Goal: Transaction & Acquisition: Purchase product/service

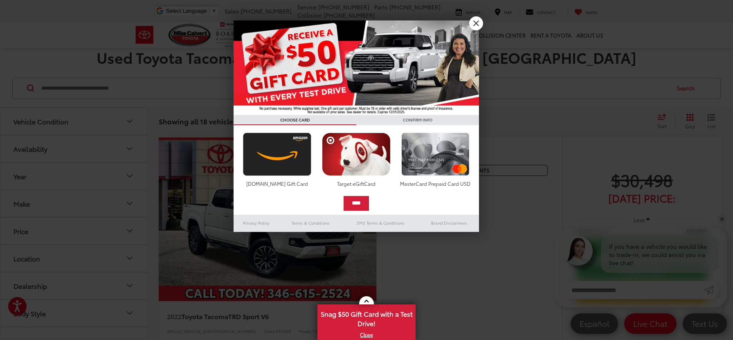
click at [479, 26] on link "X" at bounding box center [476, 23] width 14 height 14
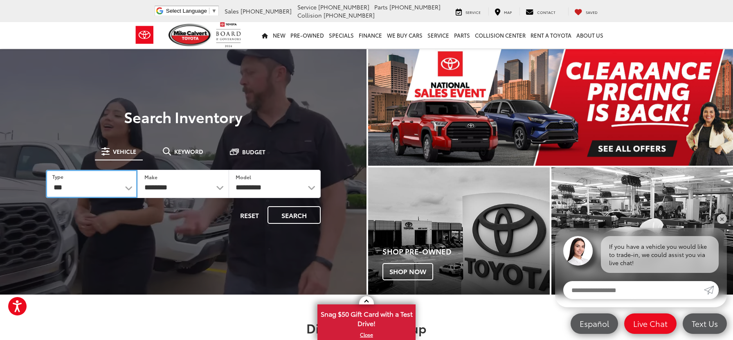
select select "******"
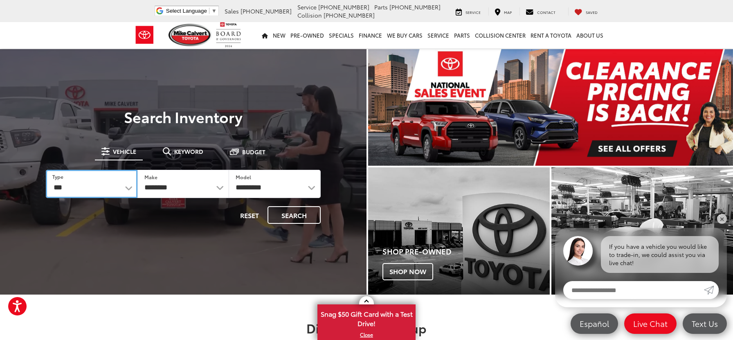
select select
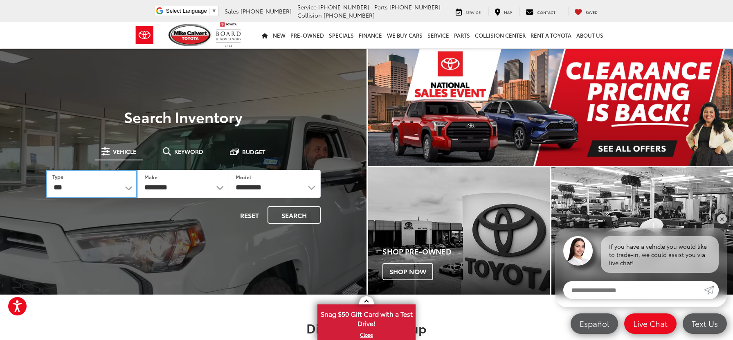
select select
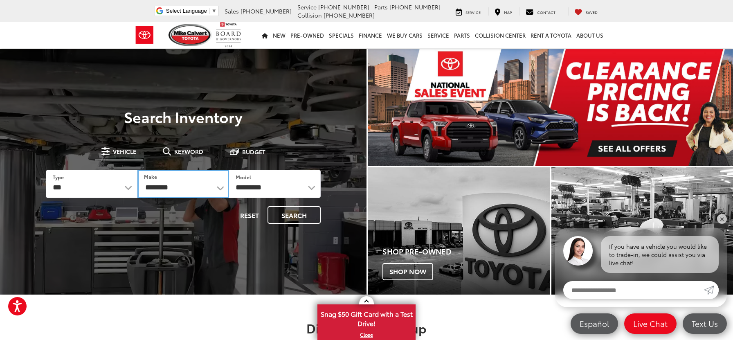
select select "******"
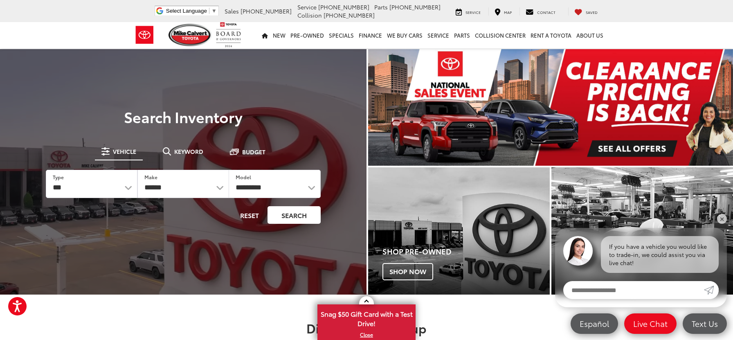
click at [296, 215] on button "Search" at bounding box center [293, 215] width 53 height 18
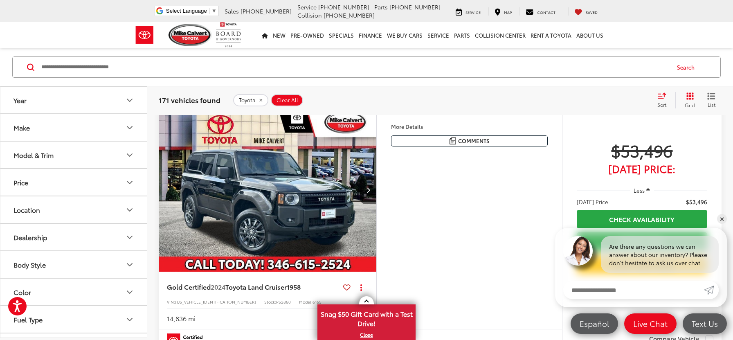
click at [554, 184] on div "Features Bluetooth® Heated Steering Wheel Remote Start 4WD/AWD Android Auto App…" at bounding box center [469, 218] width 186 height 221
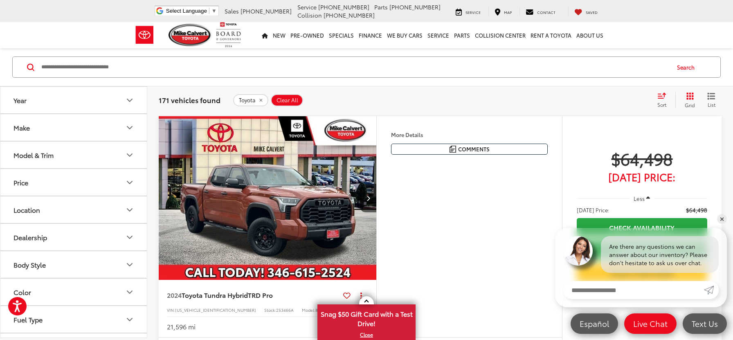
scroll to position [533, 0]
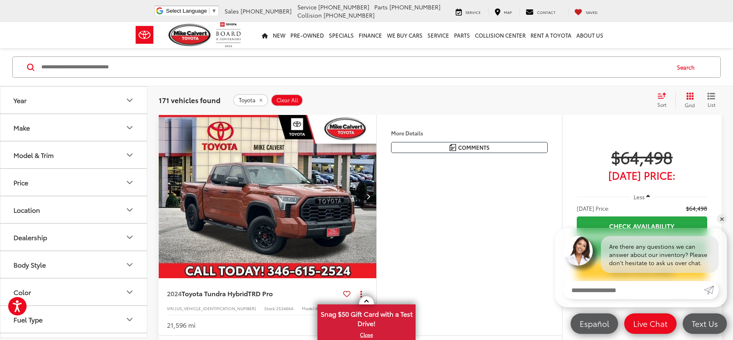
click at [100, 139] on button "Make" at bounding box center [73, 127] width 147 height 27
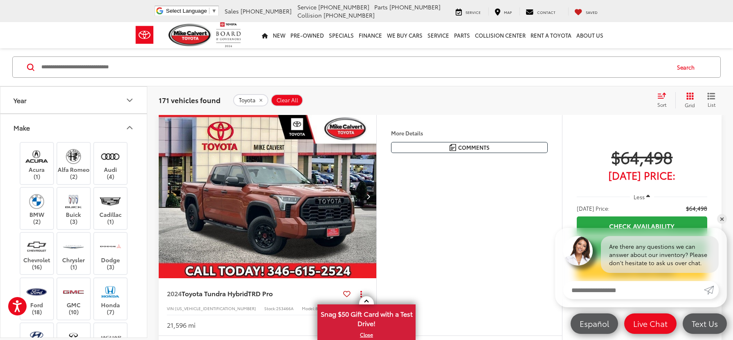
click at [128, 129] on icon "Make" at bounding box center [130, 128] width 10 height 10
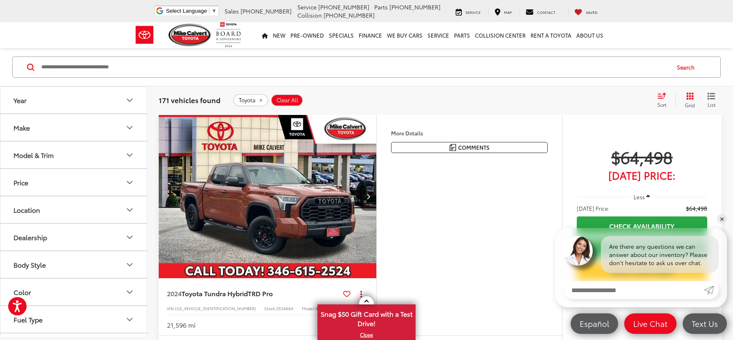
click at [127, 129] on icon "Make" at bounding box center [130, 128] width 10 height 10
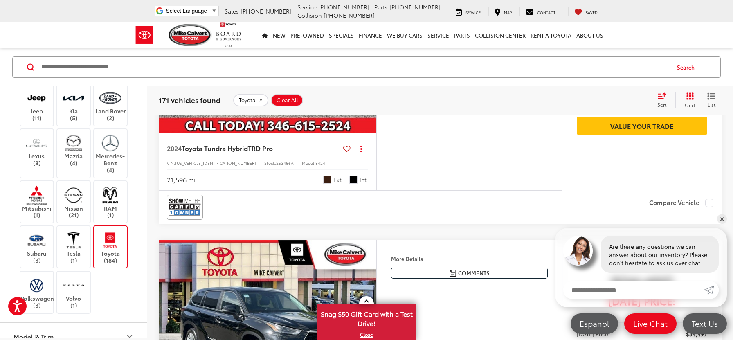
scroll to position [705, 0]
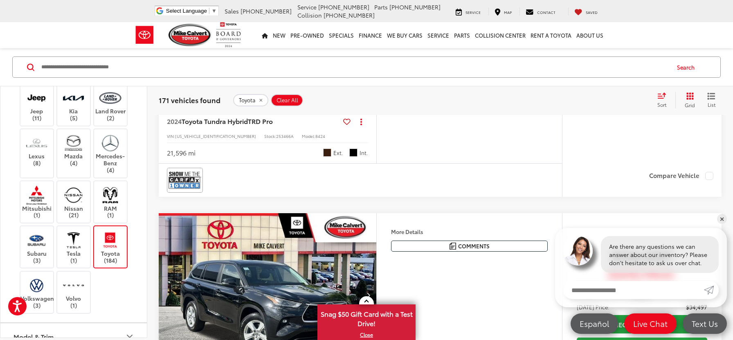
click at [128, 331] on icon "Model & Trim" at bounding box center [130, 336] width 10 height 10
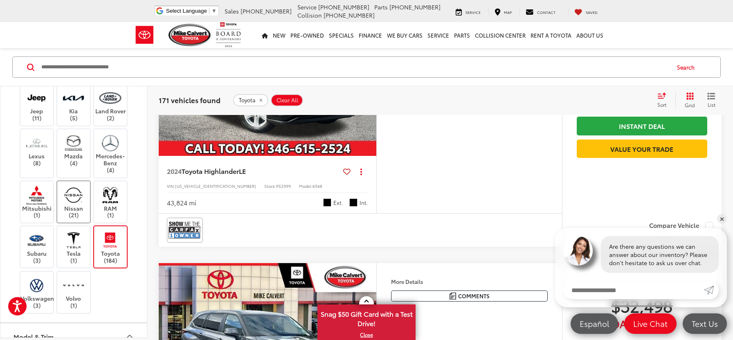
scroll to position [926, 0]
click at [138, 140] on div "Acura (1) Alfa Romeo (2) Audi (4) BMW (2) Buick (3) Cadillac (1) Chevrolet (16)…" at bounding box center [73, 90] width 146 height 466
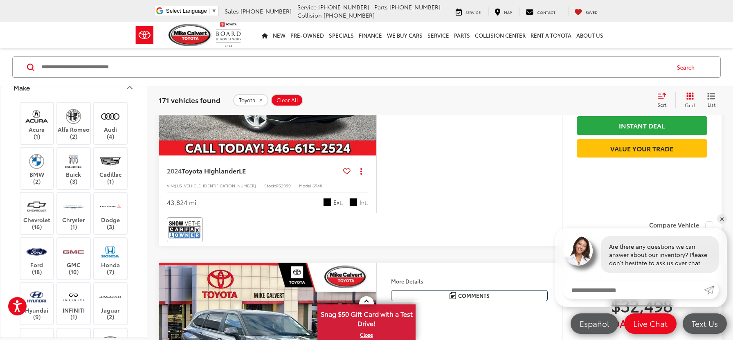
scroll to position [38, 0]
click at [127, 90] on icon "Make" at bounding box center [130, 90] width 10 height 10
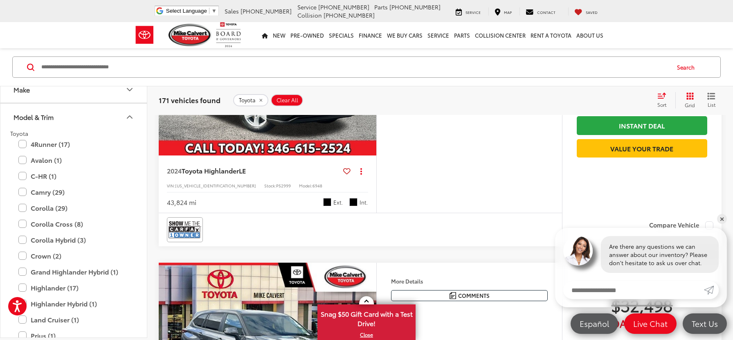
click at [139, 194] on div "Toyota 4Runner (17) All Trims Or select individual trims SR5 (4) SR5 Premium (3…" at bounding box center [73, 304] width 146 height 349
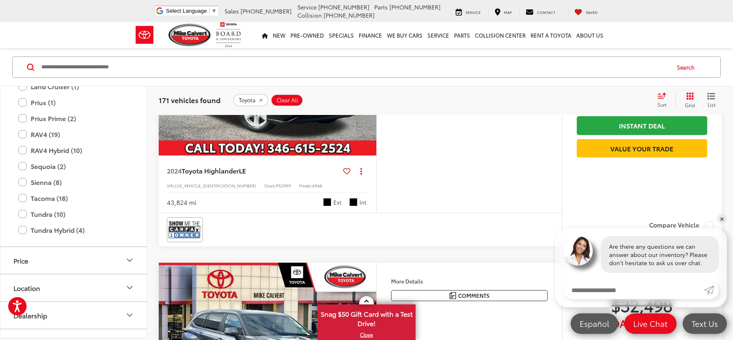
scroll to position [274, 0]
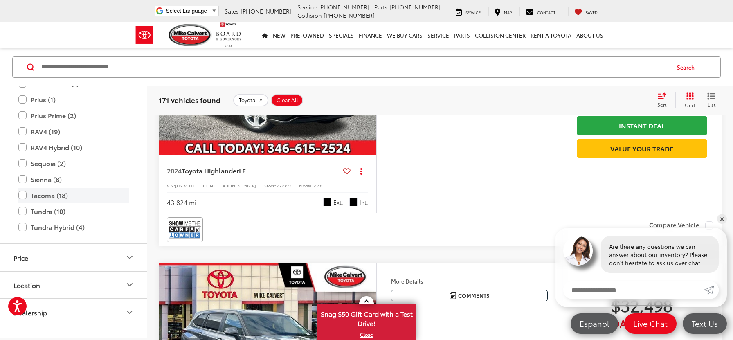
click at [19, 198] on label "Tacoma (18)" at bounding box center [73, 195] width 110 height 14
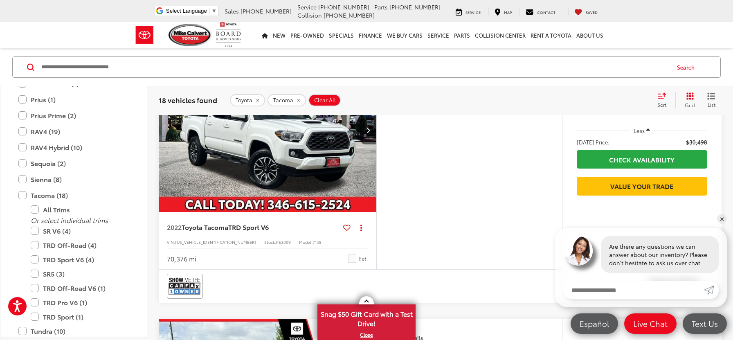
scroll to position [72, 0]
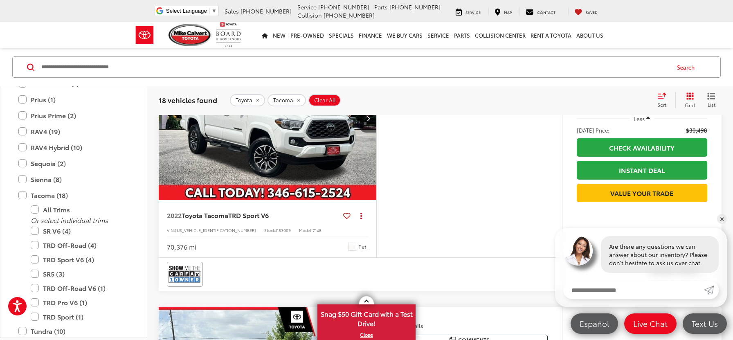
click at [147, 233] on div "Year Make Model & Trim Toyota Land Cruiser (1) All Trims Or select individual t…" at bounding box center [73, 211] width 147 height 251
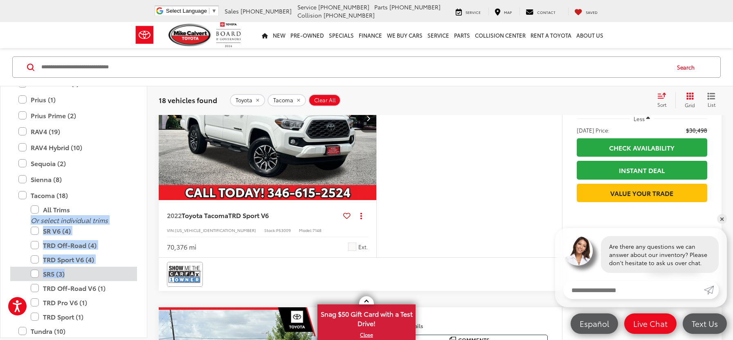
drag, startPoint x: 144, startPoint y: 216, endPoint x: 136, endPoint y: 278, distance: 62.3
click at [136, 278] on div "Toyota Land Cruiser (1) All Trims Or select individual trims 1958 (1) Prius (1)…" at bounding box center [73, 128] width 146 height 469
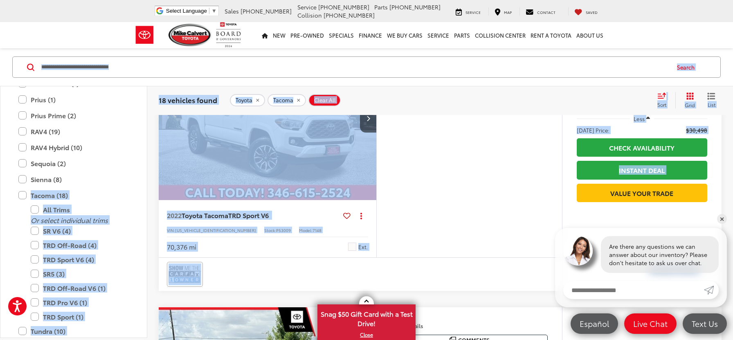
drag, startPoint x: 146, startPoint y: 180, endPoint x: 128, endPoint y: 339, distance: 159.7
click at [128, 339] on div "Year Make Model & Trim Toyota Land Cruiser (1) All Trims Or select individual t…" at bounding box center [73, 223] width 147 height 274
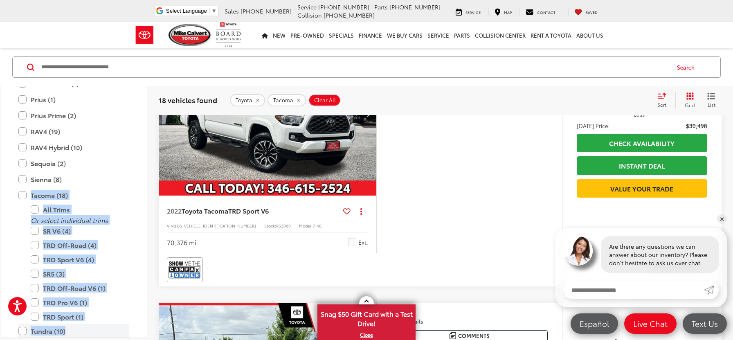
click at [20, 329] on label "Tundra (10)" at bounding box center [73, 331] width 110 height 14
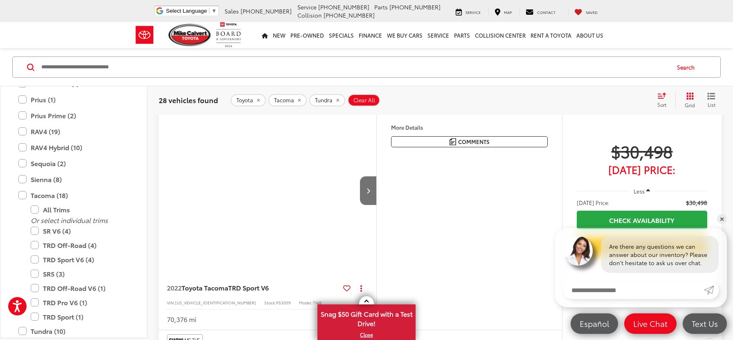
click at [151, 193] on div "2022 Toyota Tacoma TRD Sport V6 Copy Link Share Print View Details VIN: 3TMAZ5C…" at bounding box center [439, 268] width 585 height 318
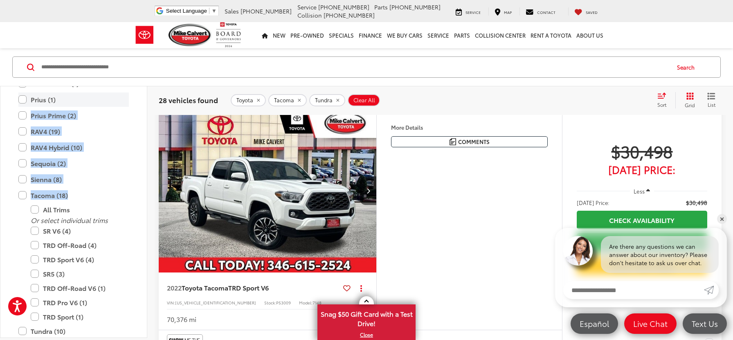
drag, startPoint x: 123, startPoint y: 197, endPoint x: 127, endPoint y: 105, distance: 92.1
click at [127, 105] on div "Toyota Land Cruiser (1) All Trims Or select individual trims 1958 (1) Prius (1)…" at bounding box center [73, 177] width 127 height 567
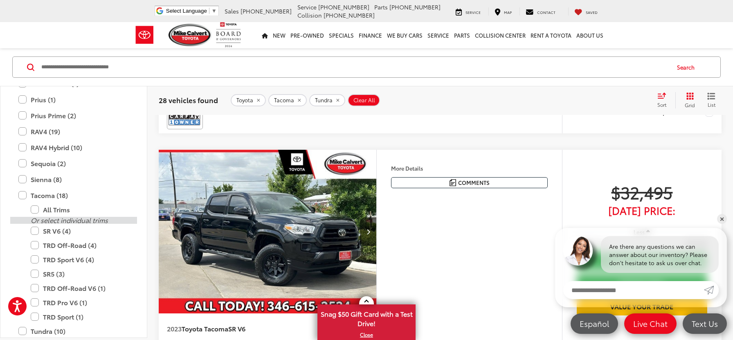
scroll to position [233, 0]
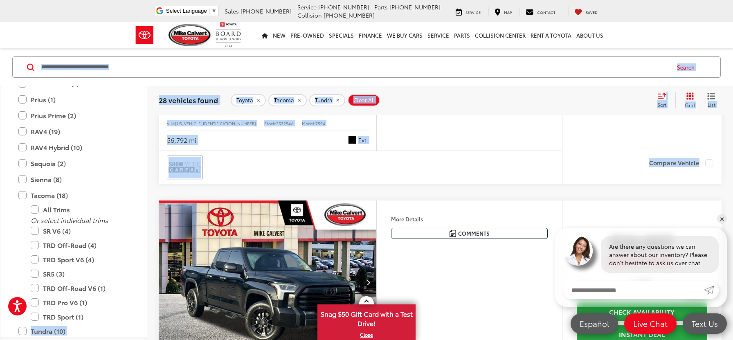
drag, startPoint x: 143, startPoint y: 317, endPoint x: 139, endPoint y: 362, distance: 45.2
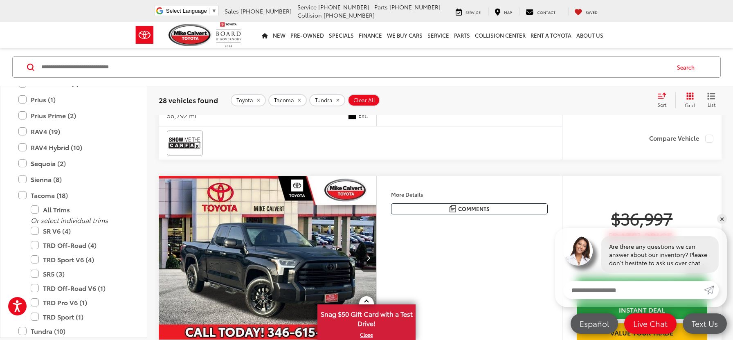
click at [143, 317] on div "Toyota Land Cruiser (1) All Trims Or select individual trims 1958 (1) Prius (1)…" at bounding box center [73, 181] width 146 height 574
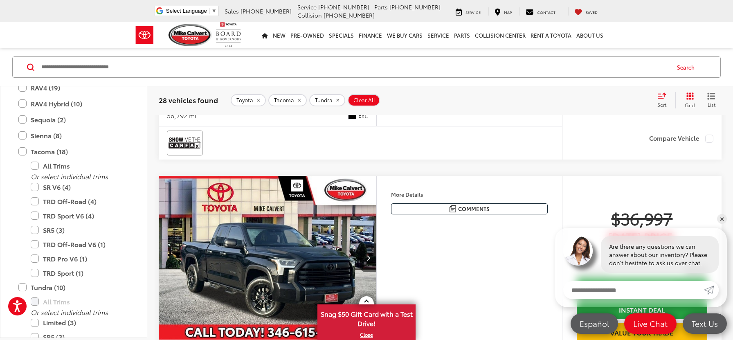
scroll to position [327, 0]
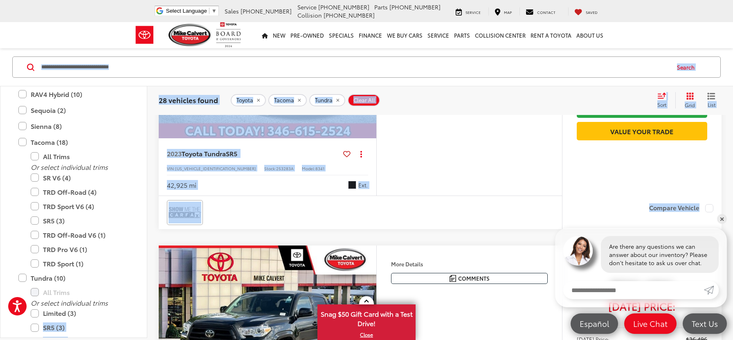
drag, startPoint x: 123, startPoint y: 309, endPoint x: 114, endPoint y: 365, distance: 57.2
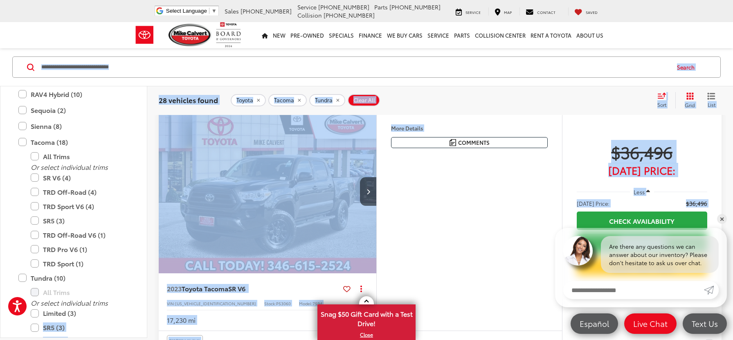
click at [160, 215] on img "2023 Toyota Tacoma SR V6 0" at bounding box center [267, 192] width 219 height 164
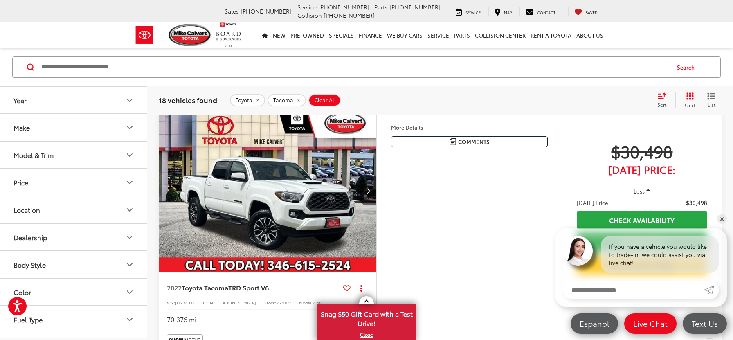
click at [385, 157] on div "Features Bluetooth® Android Auto Apple CarPlay Keyless Entry Keyless Ignition S…" at bounding box center [468, 135] width 185 height 52
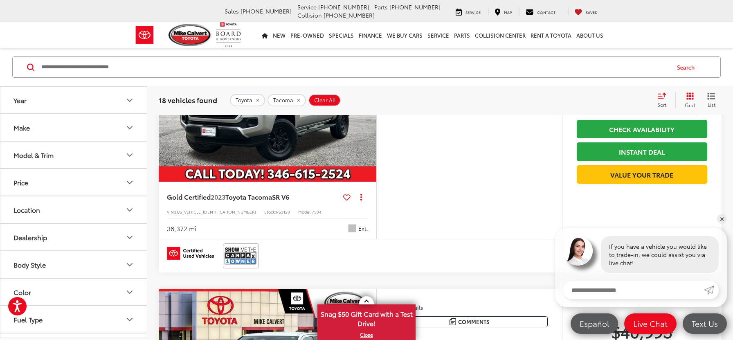
scroll to position [905, 0]
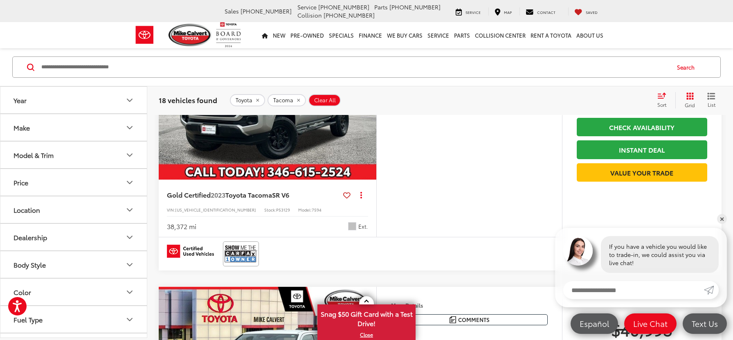
click at [707, 95] on icon "List View" at bounding box center [711, 95] width 8 height 7
click at [663, 100] on div "Sort" at bounding box center [664, 100] width 22 height 16
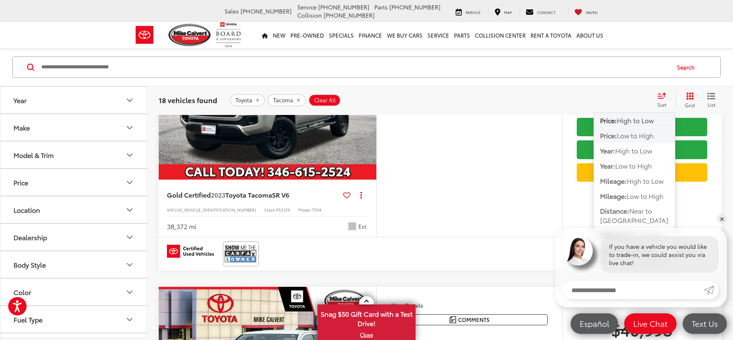
click at [631, 133] on span "Low to High" at bounding box center [634, 134] width 37 height 9
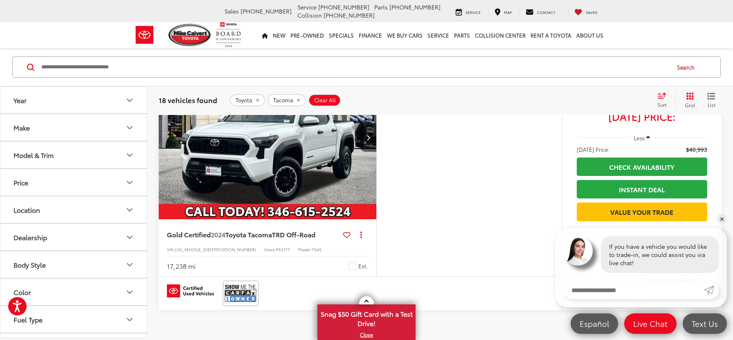
scroll to position [3051, 0]
